Goal: Subscribe to service/newsletter

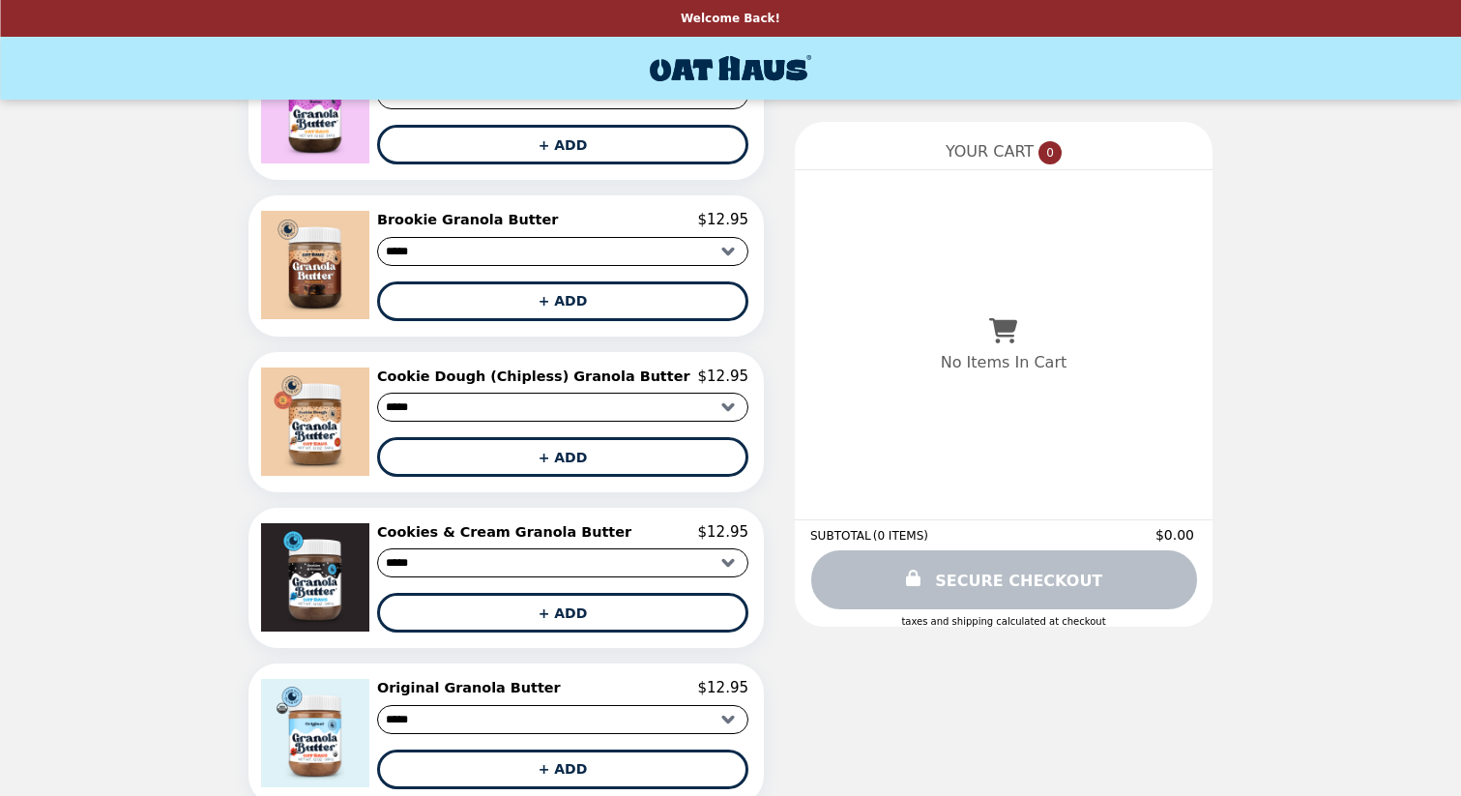
scroll to position [485, 0]
